Goal: Information Seeking & Learning: Learn about a topic

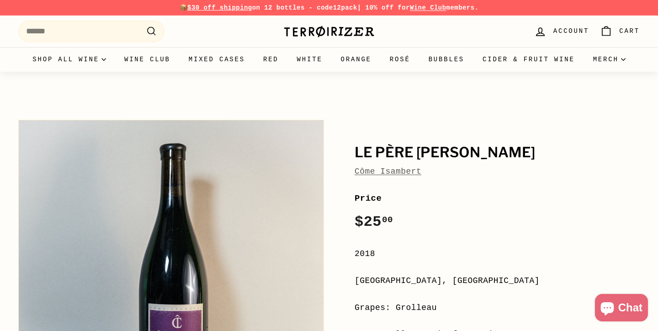
click at [375, 170] on link "Côme Isambert" at bounding box center [387, 171] width 67 height 9
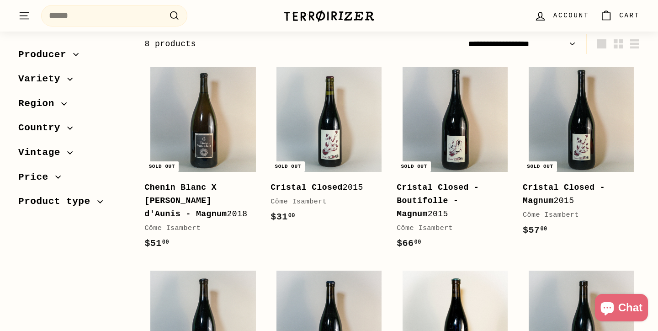
scroll to position [126, 0]
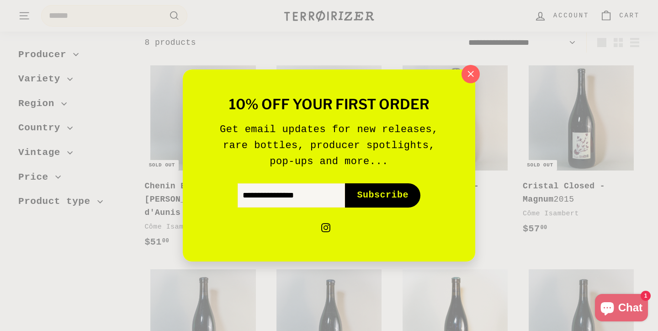
click at [472, 74] on icon "button" at bounding box center [470, 74] width 13 height 13
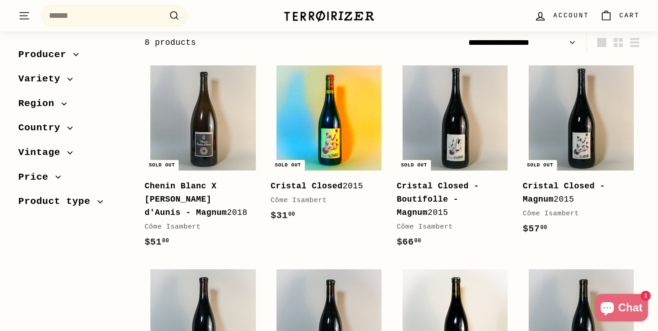
click at [353, 125] on img at bounding box center [328, 117] width 105 height 105
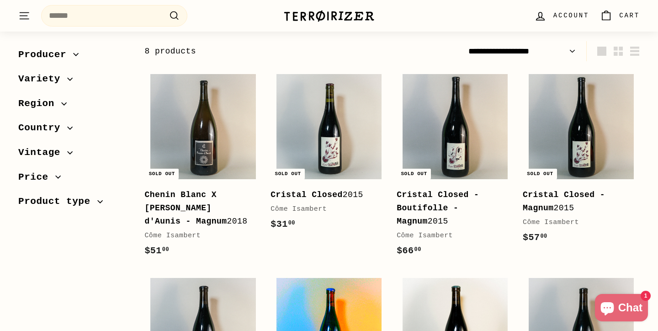
scroll to position [0, 0]
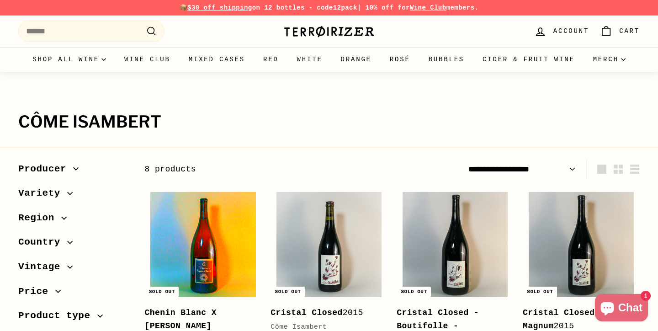
click at [200, 219] on img at bounding box center [202, 244] width 105 height 105
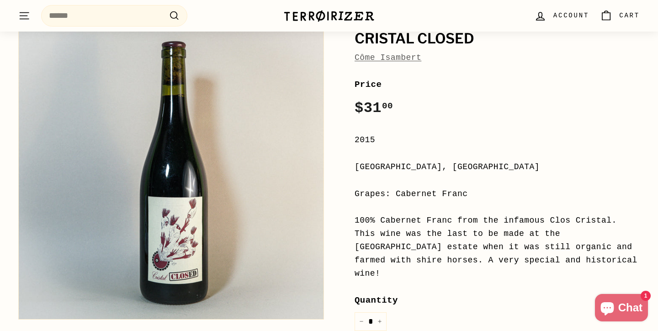
scroll to position [113, 0]
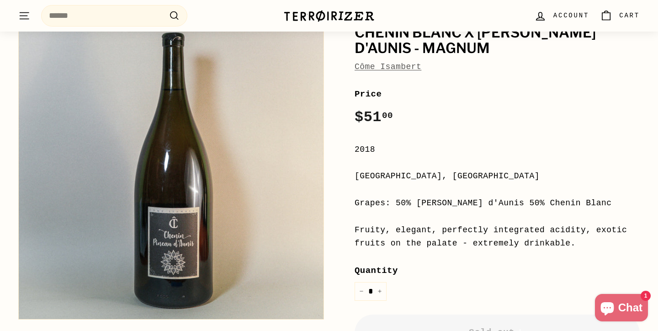
scroll to position [119, 0]
